Goal: Task Accomplishment & Management: Manage account settings

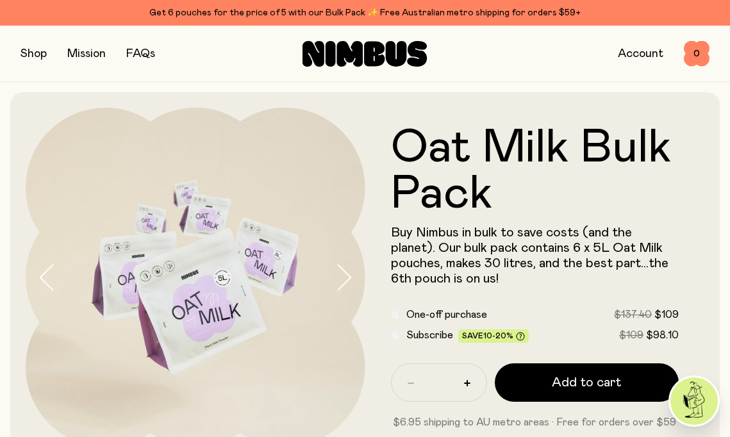
click at [648, 54] on link "Account" at bounding box center [641, 54] width 46 height 12
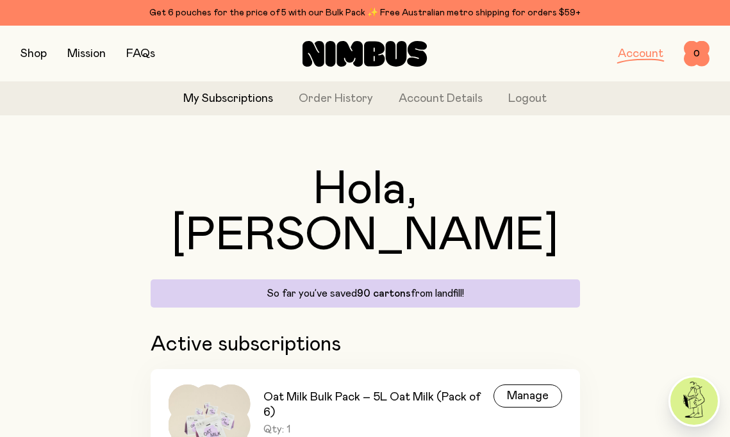
scroll to position [45, 0]
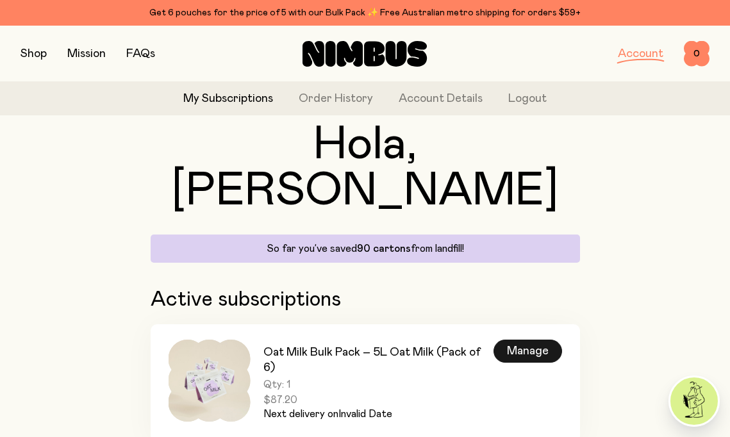
click at [530, 340] on div "Manage" at bounding box center [528, 351] width 69 height 23
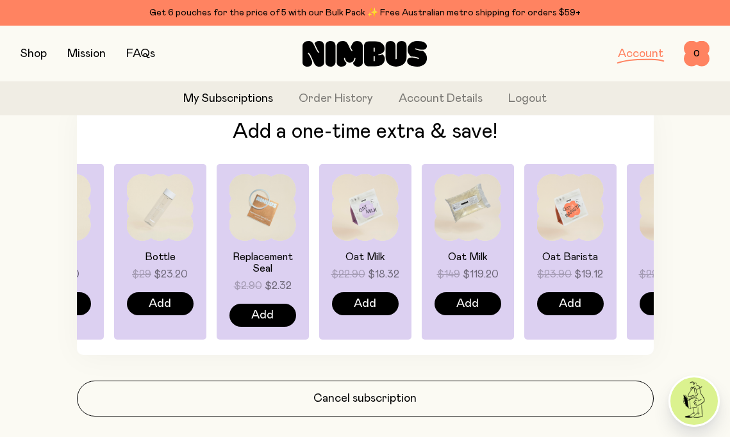
scroll to position [734, 0]
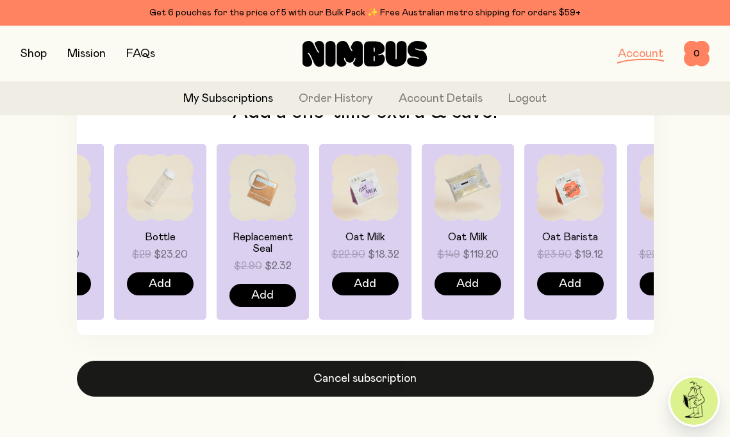
click at [366, 382] on button "Cancel subscription" at bounding box center [365, 379] width 577 height 36
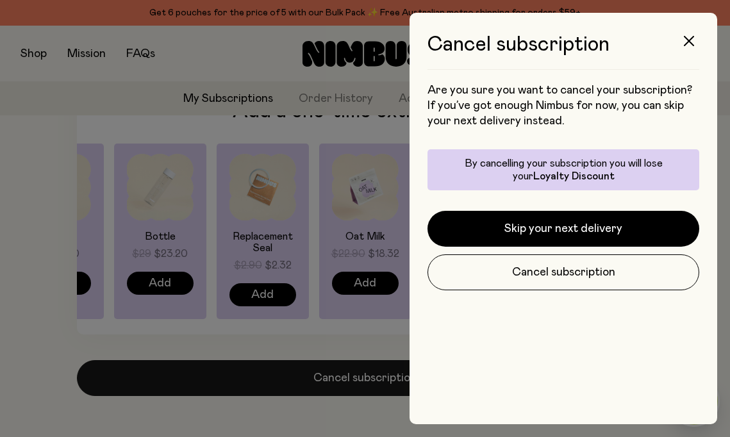
scroll to position [0, 0]
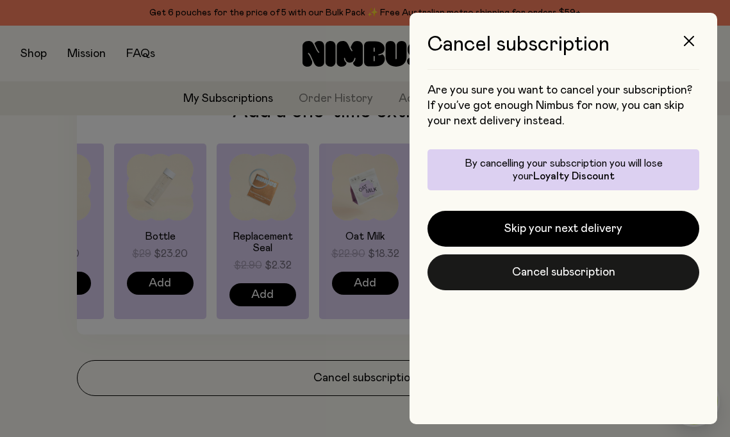
click at [519, 275] on button "Cancel subscription" at bounding box center [564, 273] width 272 height 36
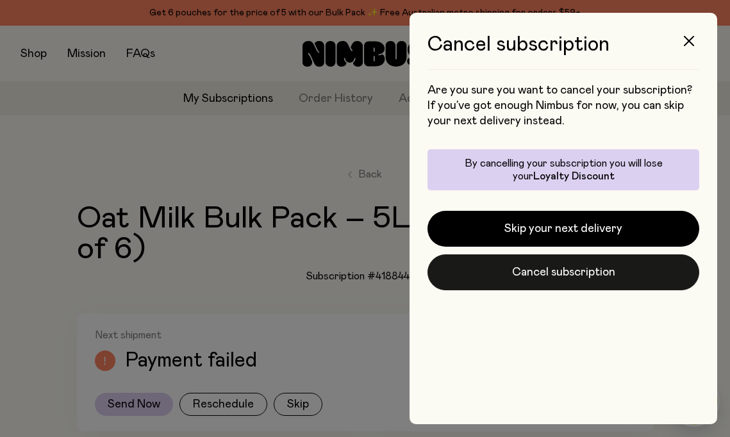
scroll to position [734, 0]
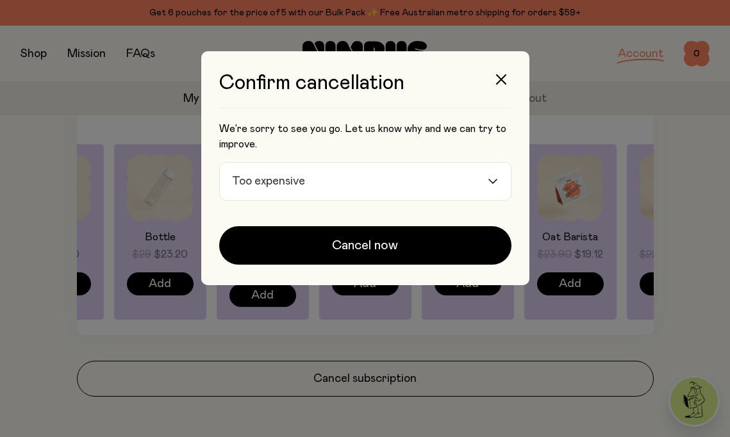
click at [491, 183] on icon "Search for option" at bounding box center [493, 181] width 10 height 5
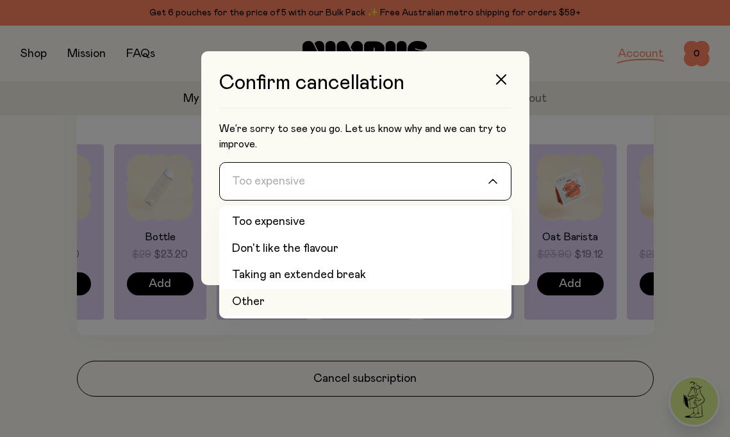
click at [419, 307] on li "Other" at bounding box center [365, 302] width 292 height 27
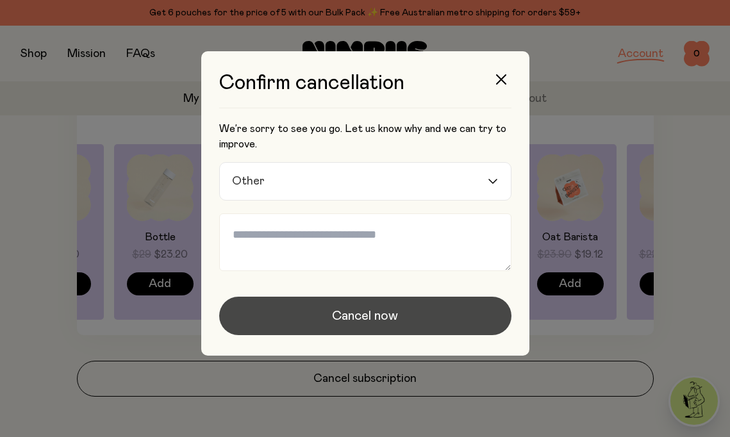
click at [376, 324] on span "Cancel now" at bounding box center [365, 316] width 66 height 18
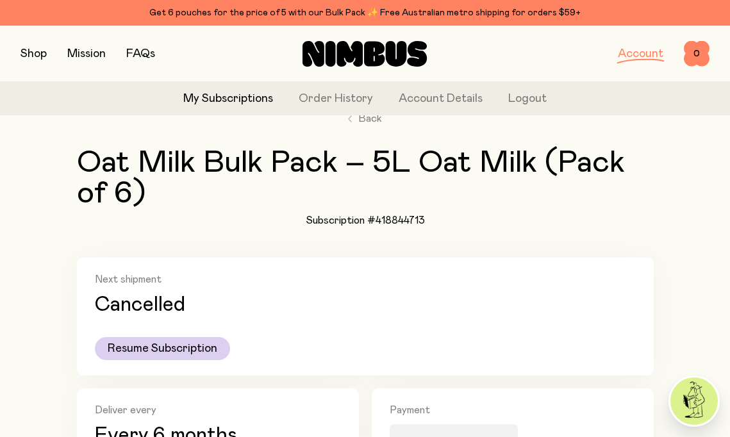
scroll to position [114, 0]
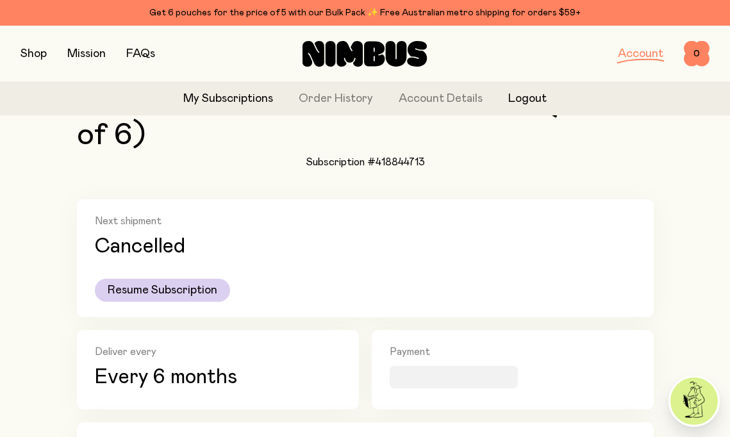
click at [531, 103] on button "Logout" at bounding box center [528, 98] width 38 height 17
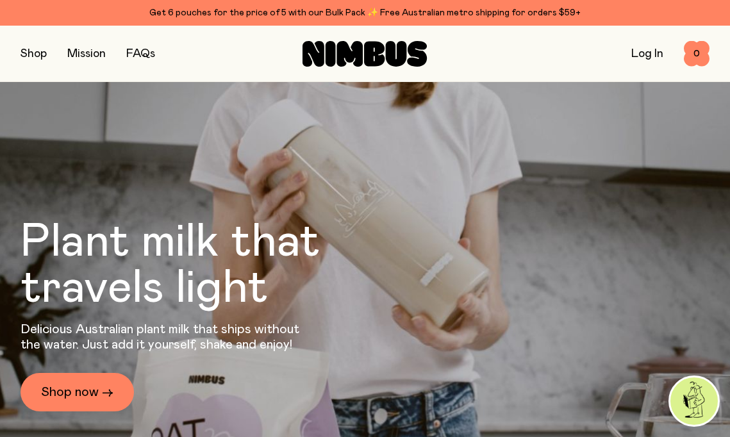
click at [653, 52] on link "Log In" at bounding box center [648, 54] width 32 height 12
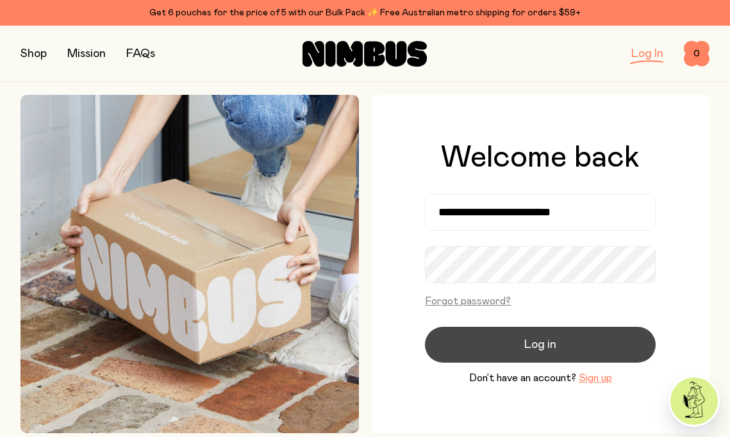
click at [520, 342] on button "Log in" at bounding box center [540, 345] width 231 height 36
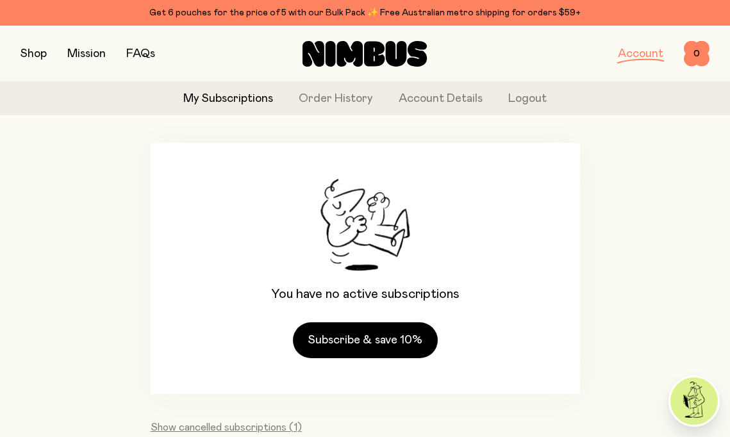
scroll to position [147, 0]
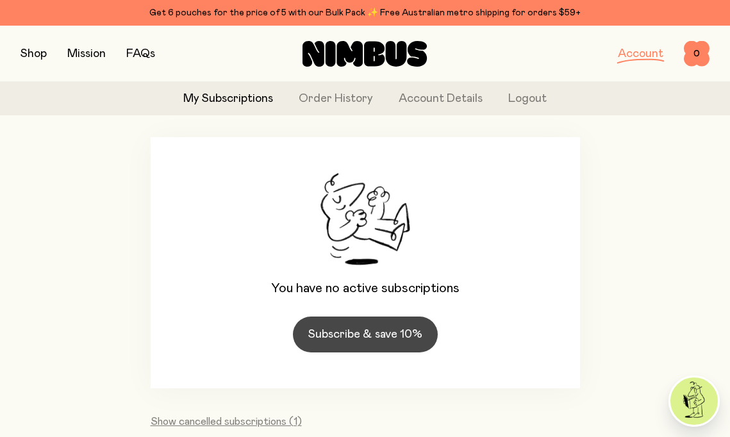
click at [378, 317] on link "Subscribe & save 10%" at bounding box center [365, 335] width 145 height 36
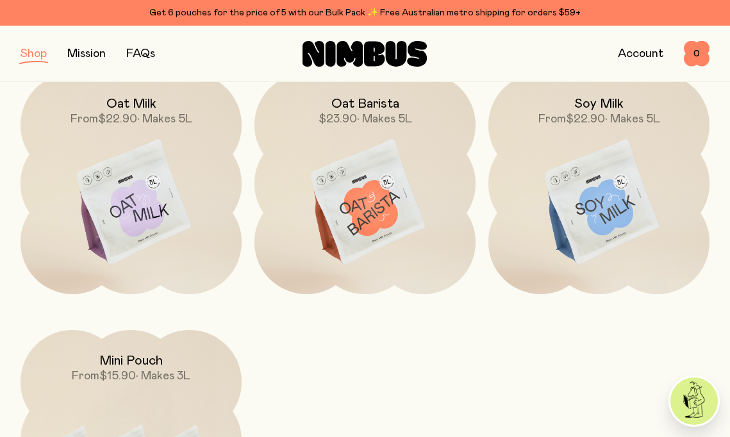
scroll to position [220, 0]
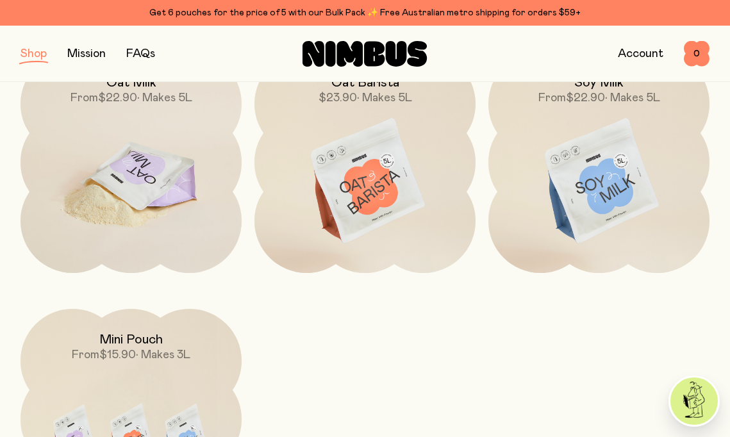
click at [126, 201] on img at bounding box center [131, 182] width 221 height 260
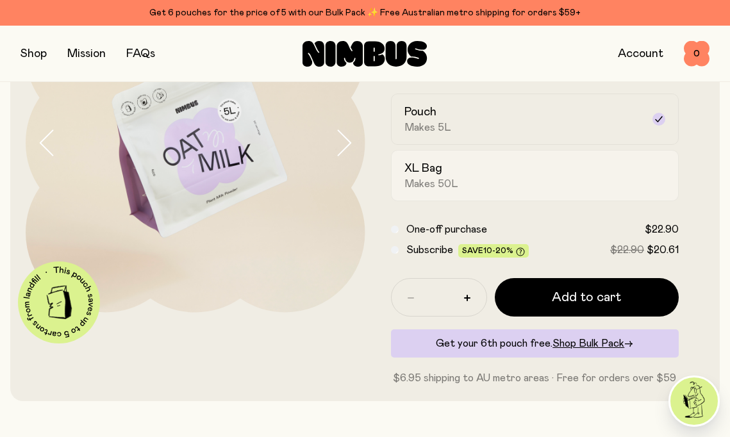
scroll to position [137, 0]
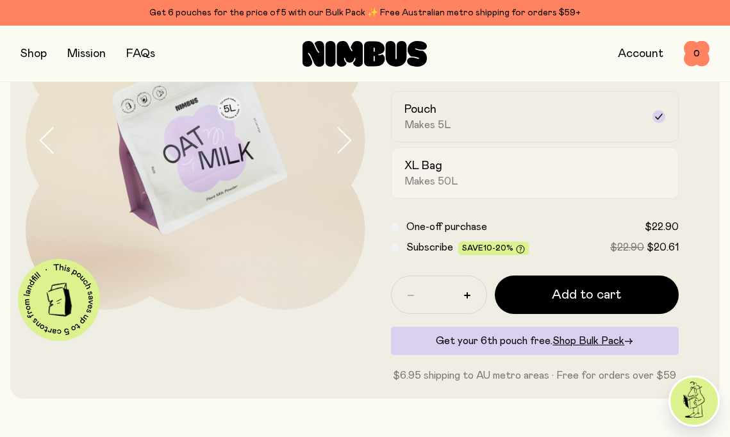
click at [518, 188] on label "XL Bag Makes 50L" at bounding box center [535, 172] width 289 height 51
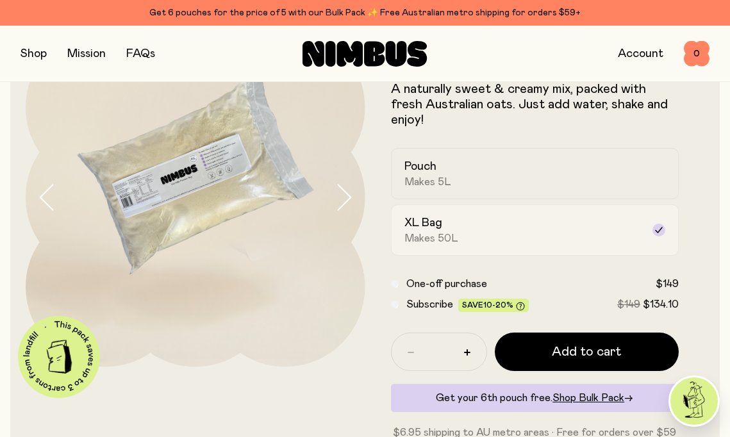
scroll to position [73, 0]
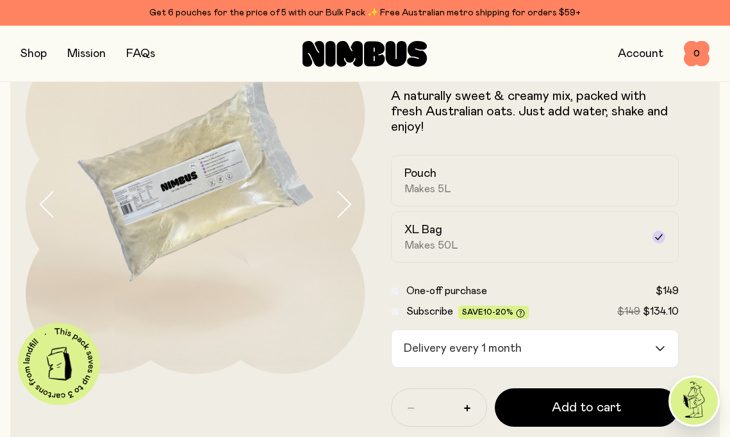
click at [661, 349] on icon "Search for option" at bounding box center [660, 348] width 10 height 5
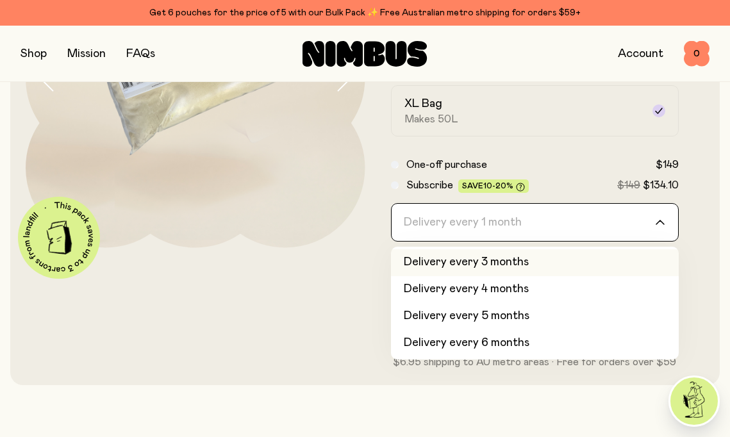
scroll to position [201, 0]
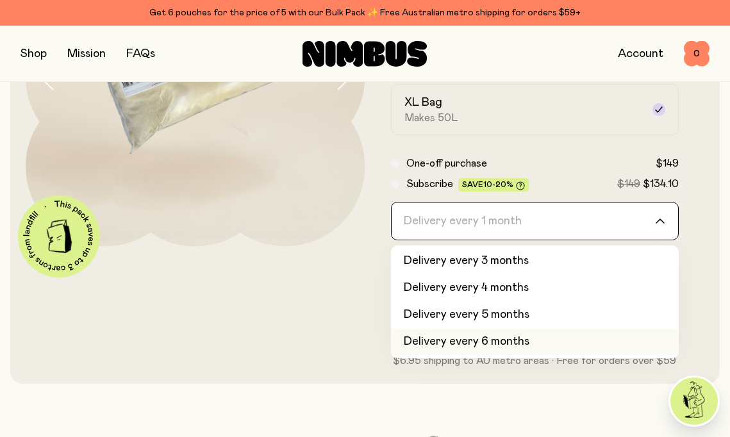
click at [539, 341] on li "Delivery every 6 months" at bounding box center [535, 342] width 289 height 27
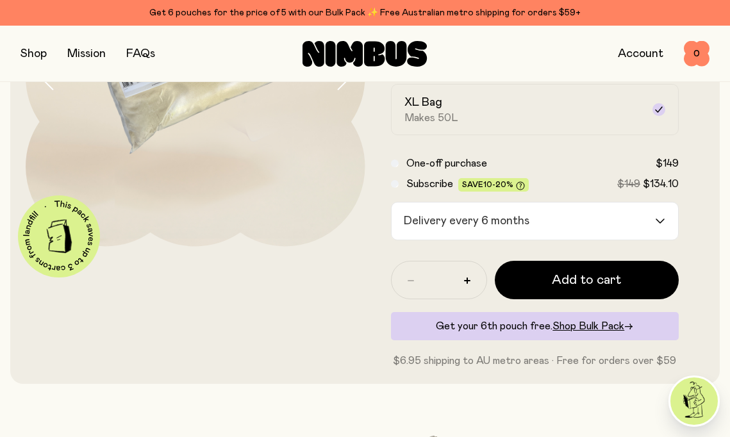
click at [662, 219] on icon "Search for option" at bounding box center [660, 221] width 10 height 5
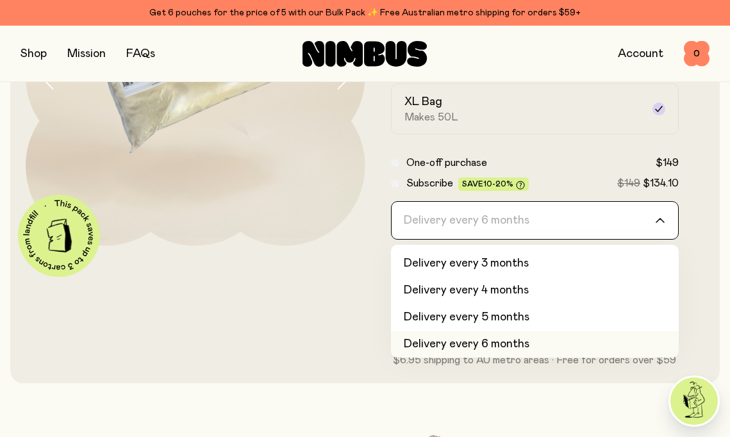
scroll to position [55, 0]
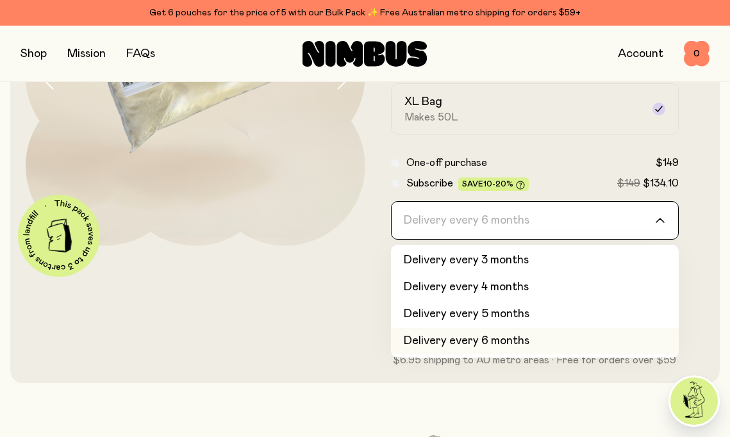
click at [553, 338] on li "Delivery every 6 months" at bounding box center [535, 341] width 289 height 27
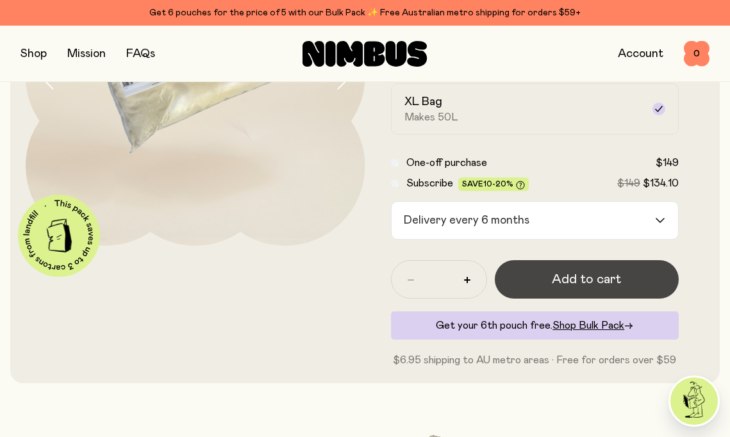
click at [552, 280] on button "Add to cart" at bounding box center [587, 279] width 185 height 38
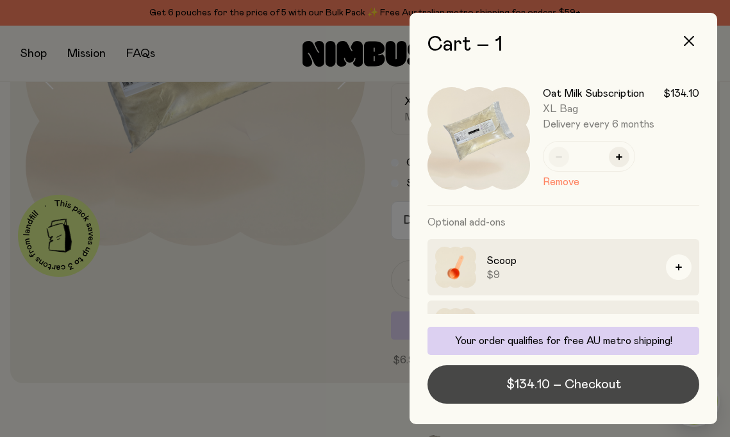
click at [577, 392] on span "$134.10 – Checkout" at bounding box center [564, 385] width 115 height 18
